Goal: Browse casually

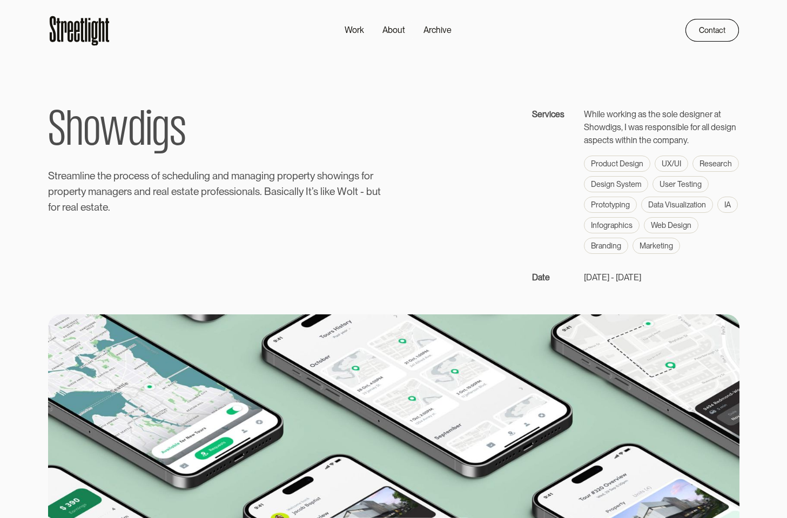
click at [65, 35] on icon at bounding box center [79, 30] width 63 height 35
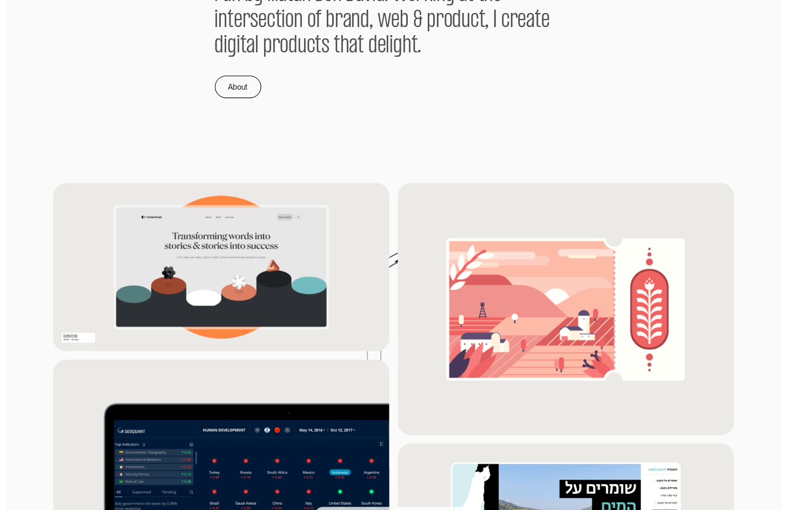
scroll to position [815, 0]
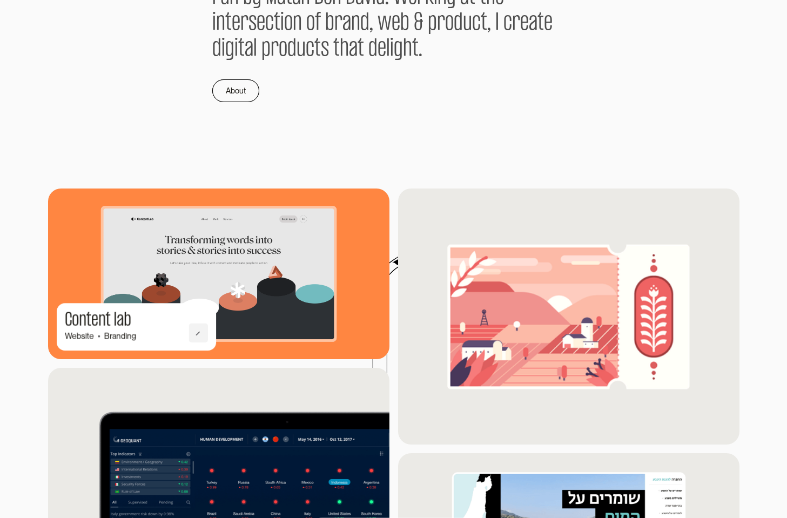
click at [105, 236] on img at bounding box center [219, 274] width 376 height 188
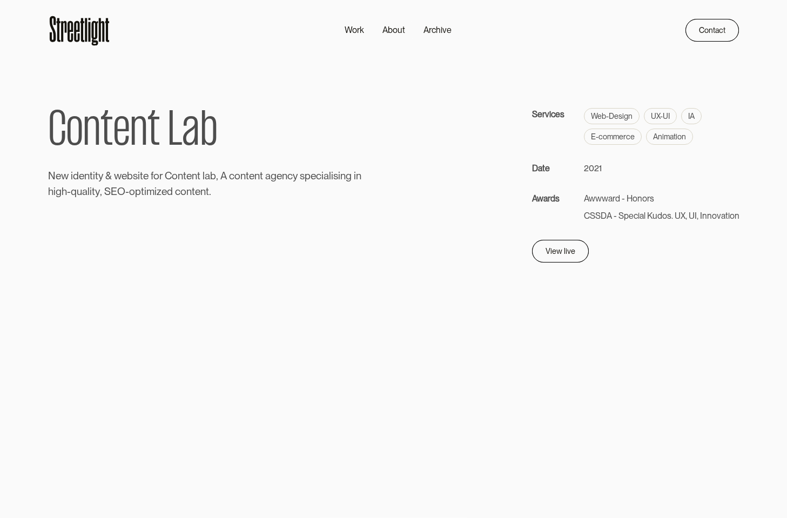
click at [86, 21] on icon at bounding box center [86, 30] width 2 height 24
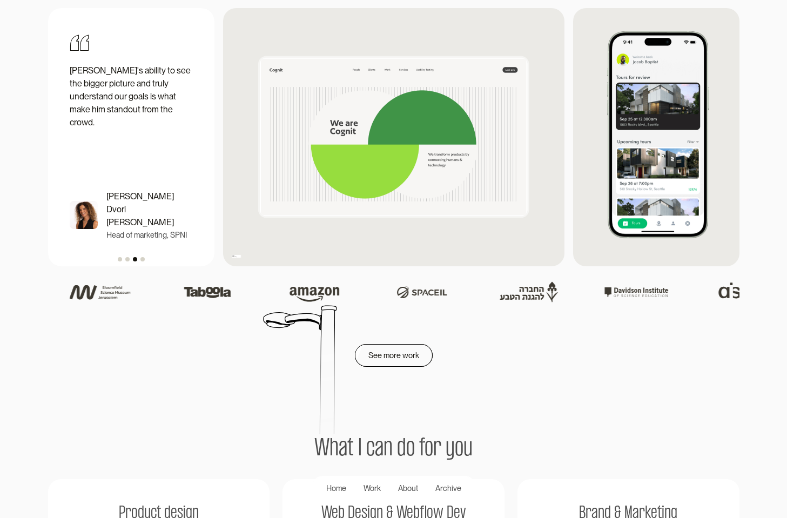
scroll to position [1442, 0]
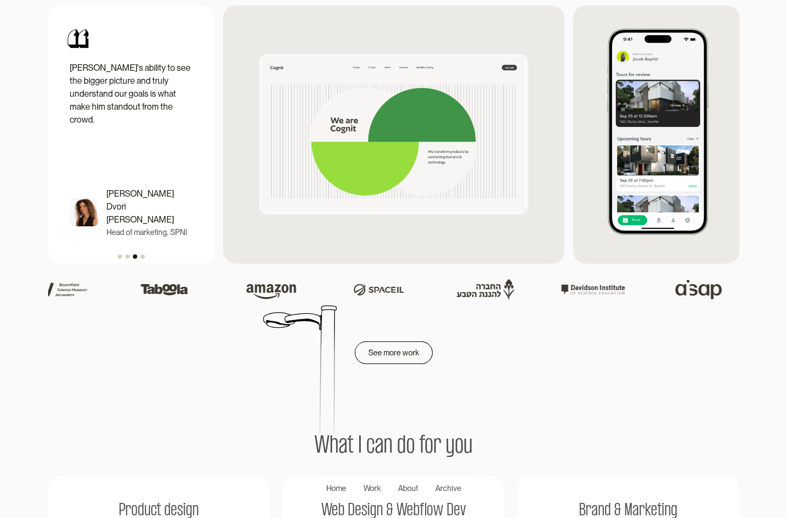
click at [118, 256] on div "Show slide 1 of 4" at bounding box center [120, 257] width 4 height 4
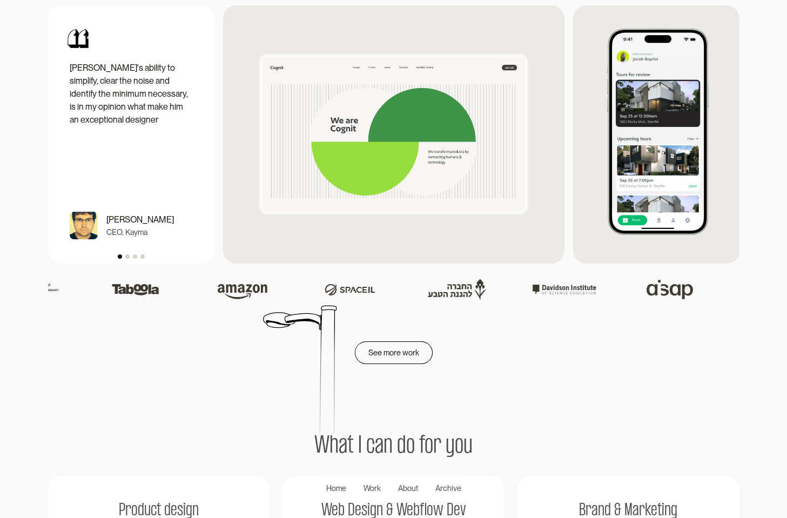
click at [125, 258] on div "carousel" at bounding box center [131, 254] width 166 height 17
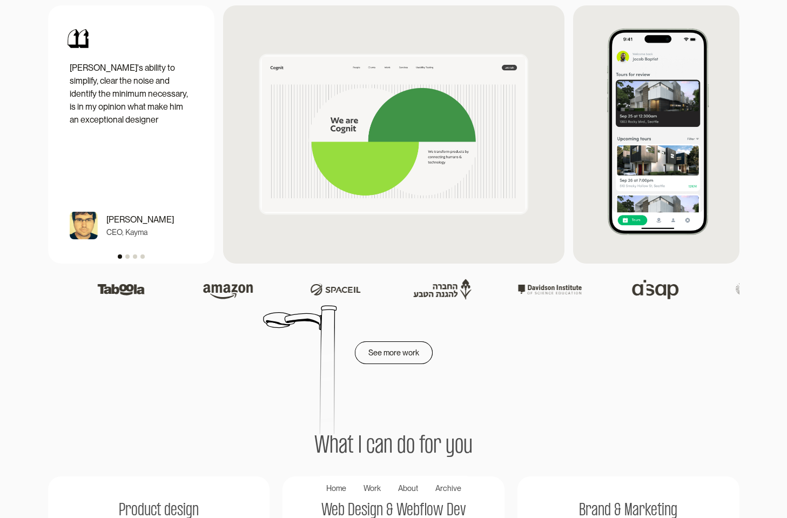
click at [131, 258] on div "carousel" at bounding box center [131, 254] width 166 height 17
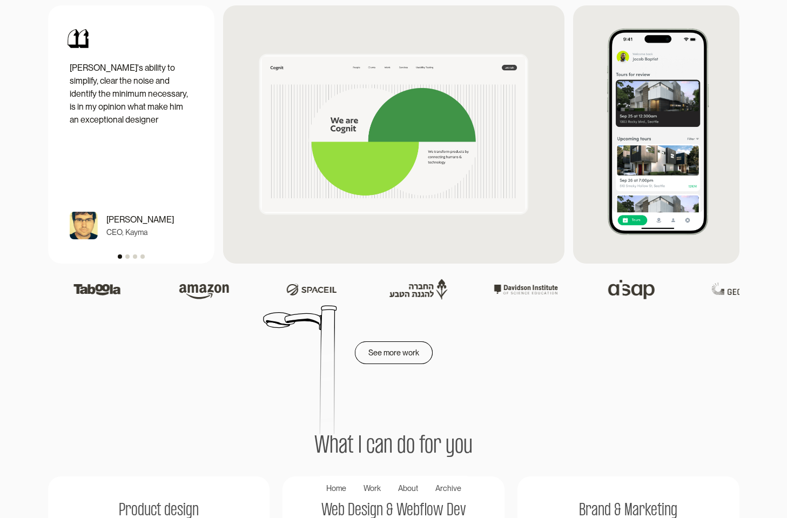
click at [128, 258] on div "Show slide 2 of 4" at bounding box center [127, 257] width 4 height 4
